Goal: Task Accomplishment & Management: Manage account settings

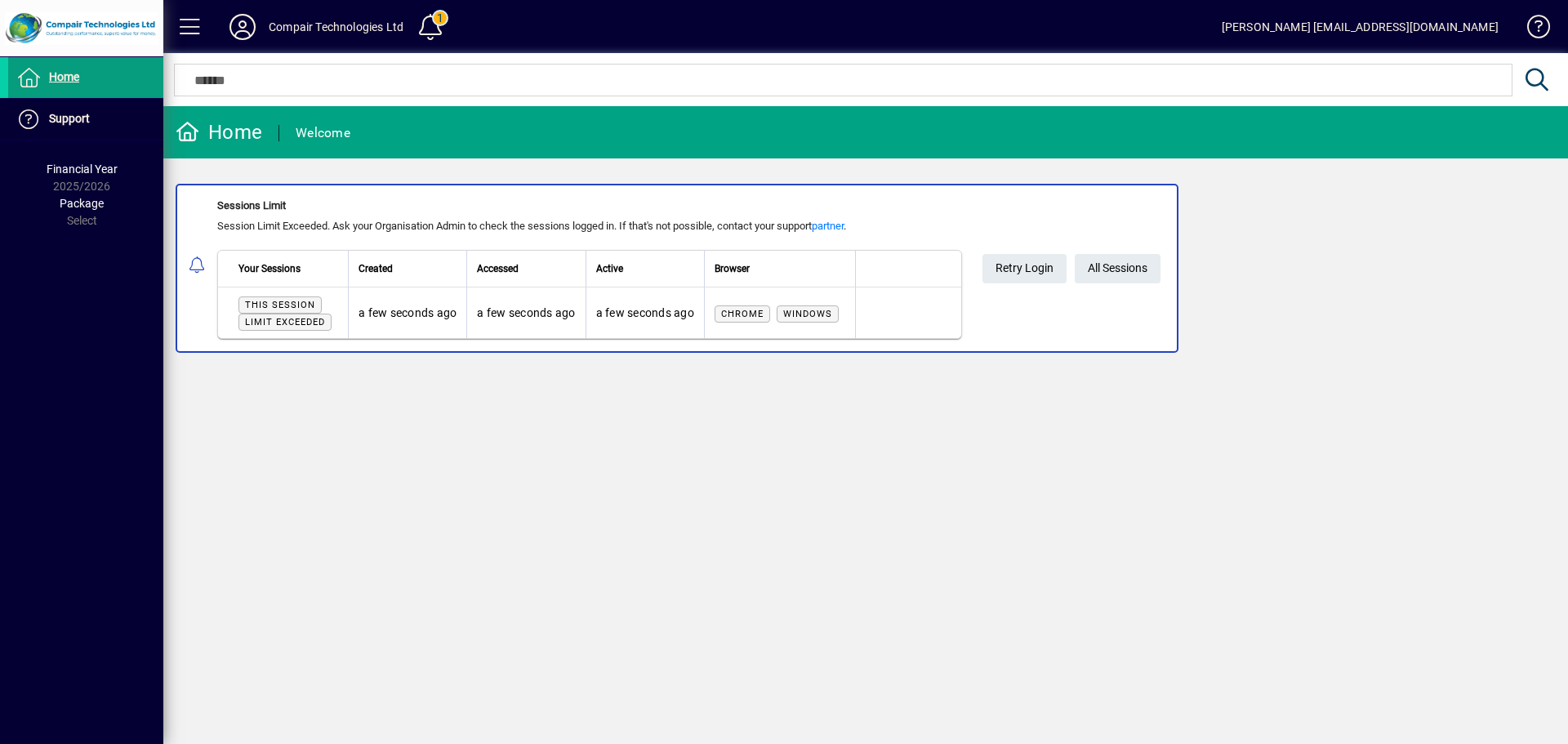
click at [285, 26] on div "Compair Technologies Ltd" at bounding box center [336, 27] width 135 height 26
click at [290, 27] on div "Compair Technologies Ltd" at bounding box center [336, 27] width 135 height 26
click at [234, 28] on icon at bounding box center [242, 27] width 33 height 26
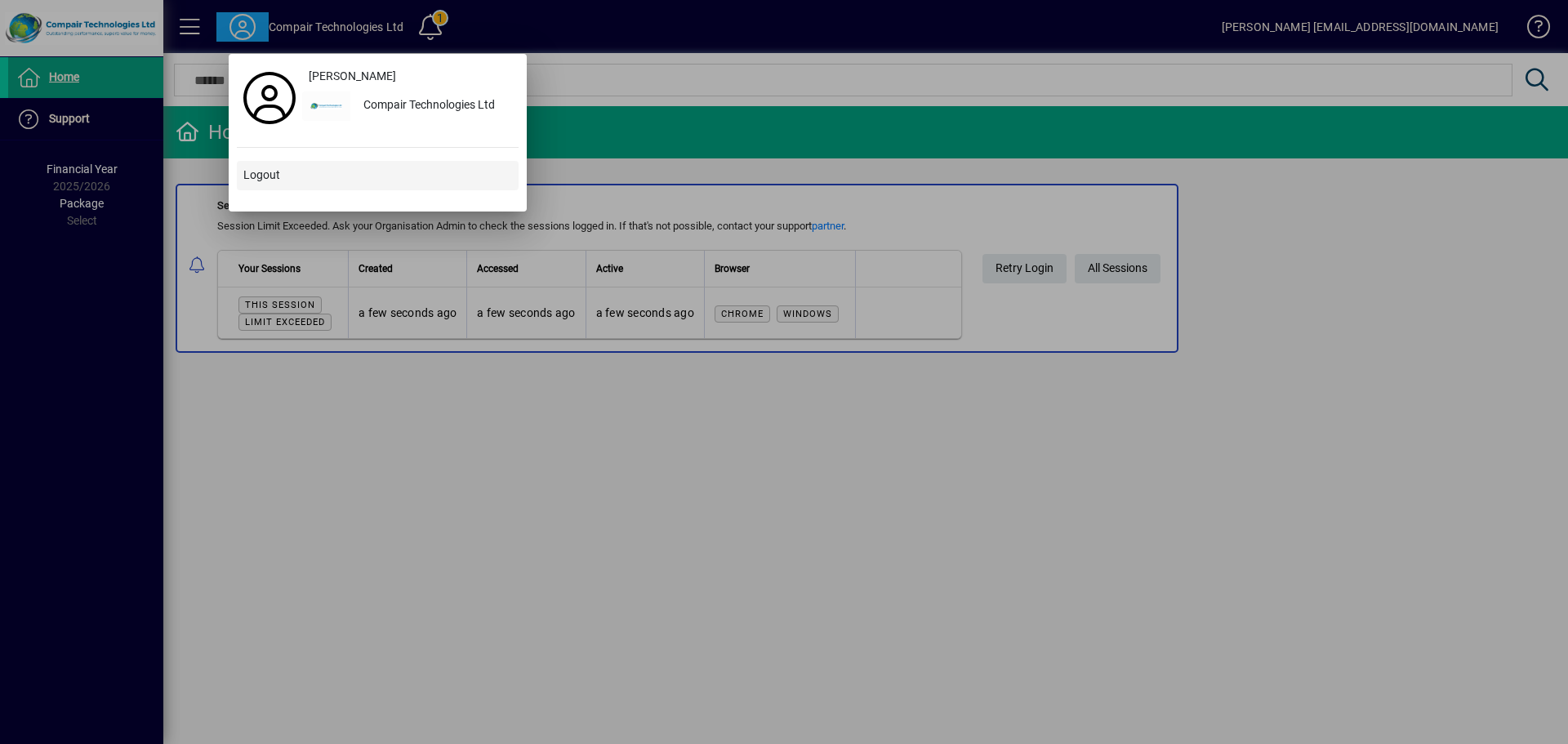
click at [261, 172] on span "Logout" at bounding box center [261, 175] width 37 height 17
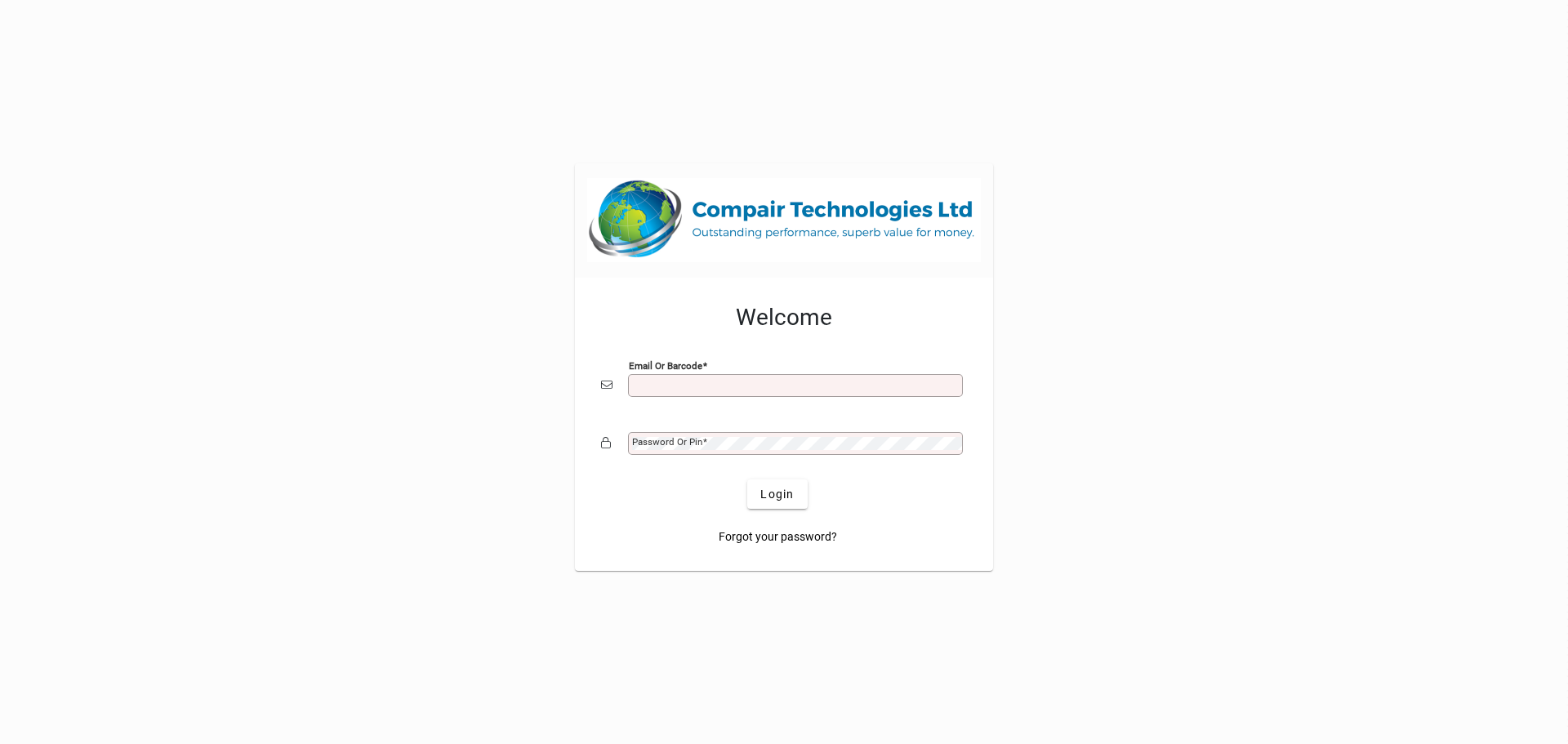
click at [731, 384] on input "Email or Barcode" at bounding box center [797, 386] width 330 height 13
type input "**********"
click at [748, 479] on button "Login" at bounding box center [777, 493] width 60 height 29
